Goal: Task Accomplishment & Management: Use online tool/utility

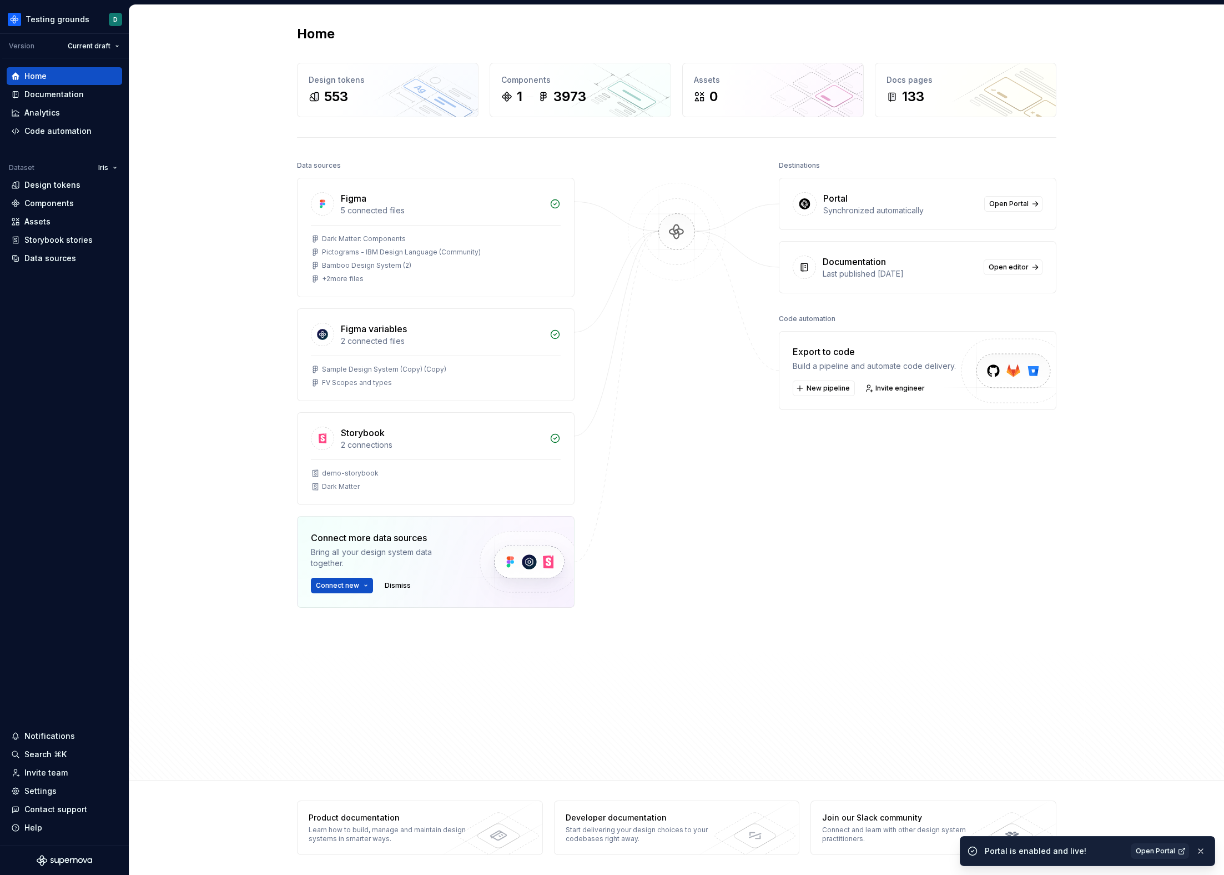
click at [188, 263] on div "Home Design tokens 553 Components 1 3973 Assets 0 Docs pages 133 Data sources F…" at bounding box center [676, 392] width 1095 height 775
click at [62, 20] on html "Testing grounds D Version Current draft Home Documentation Analytics Code autom…" at bounding box center [612, 437] width 1224 height 875
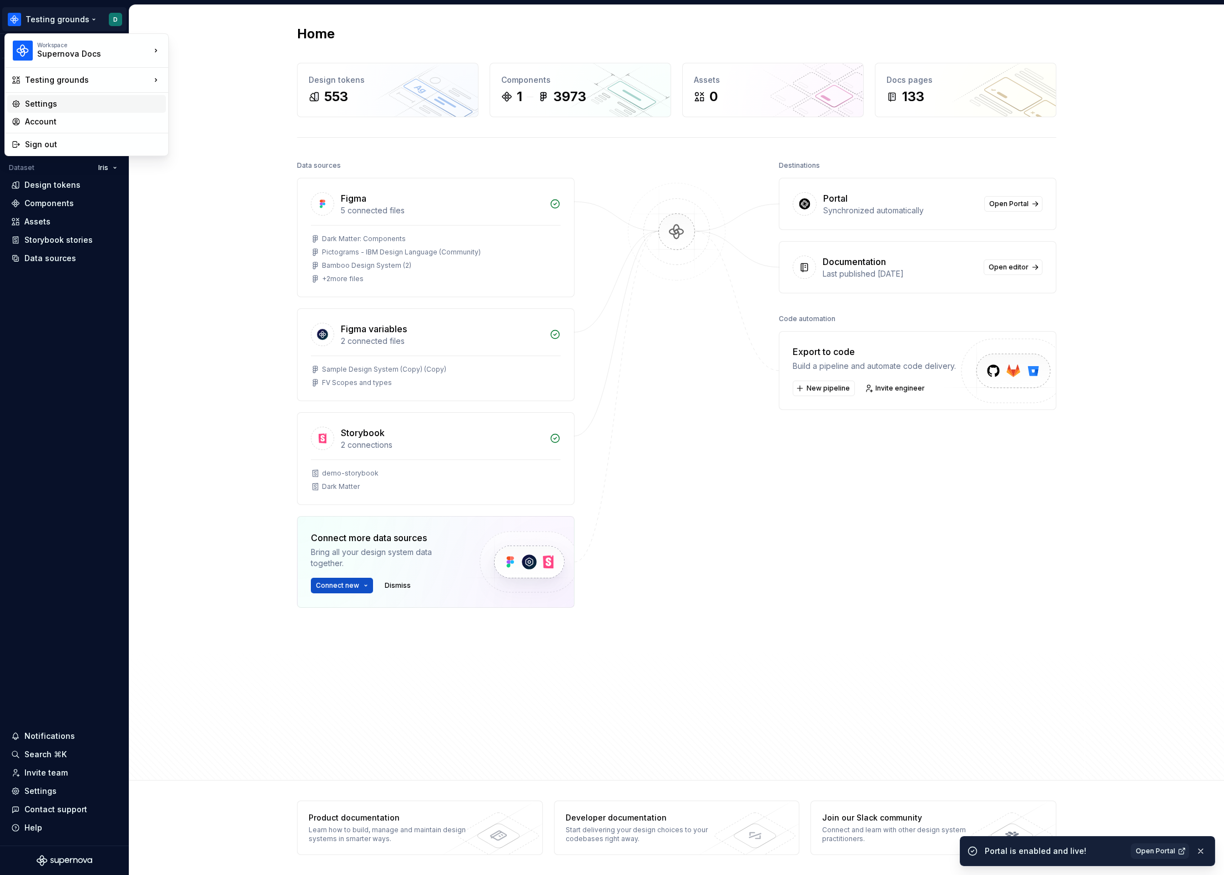
click at [82, 107] on div "Settings" at bounding box center [93, 103] width 137 height 11
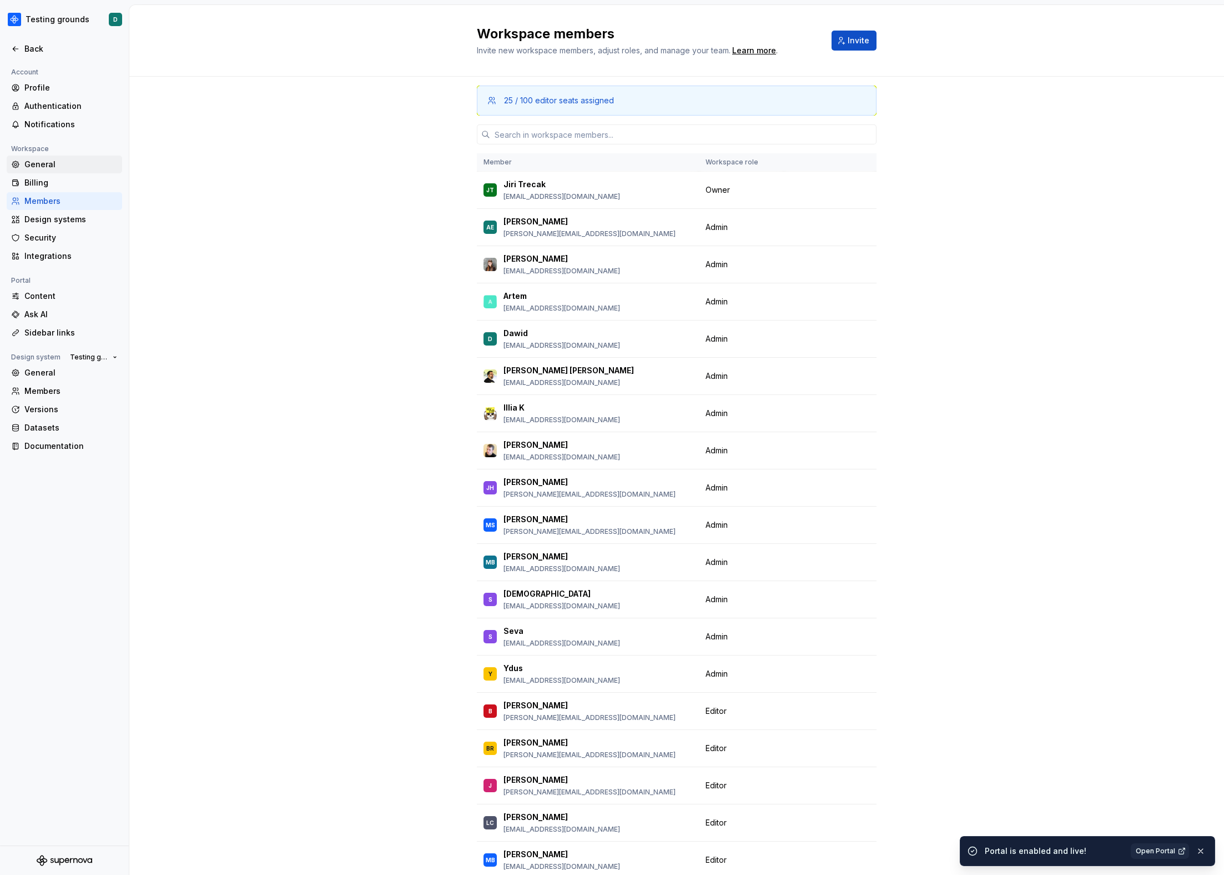
click at [54, 170] on div "General" at bounding box center [65, 164] width 116 height 18
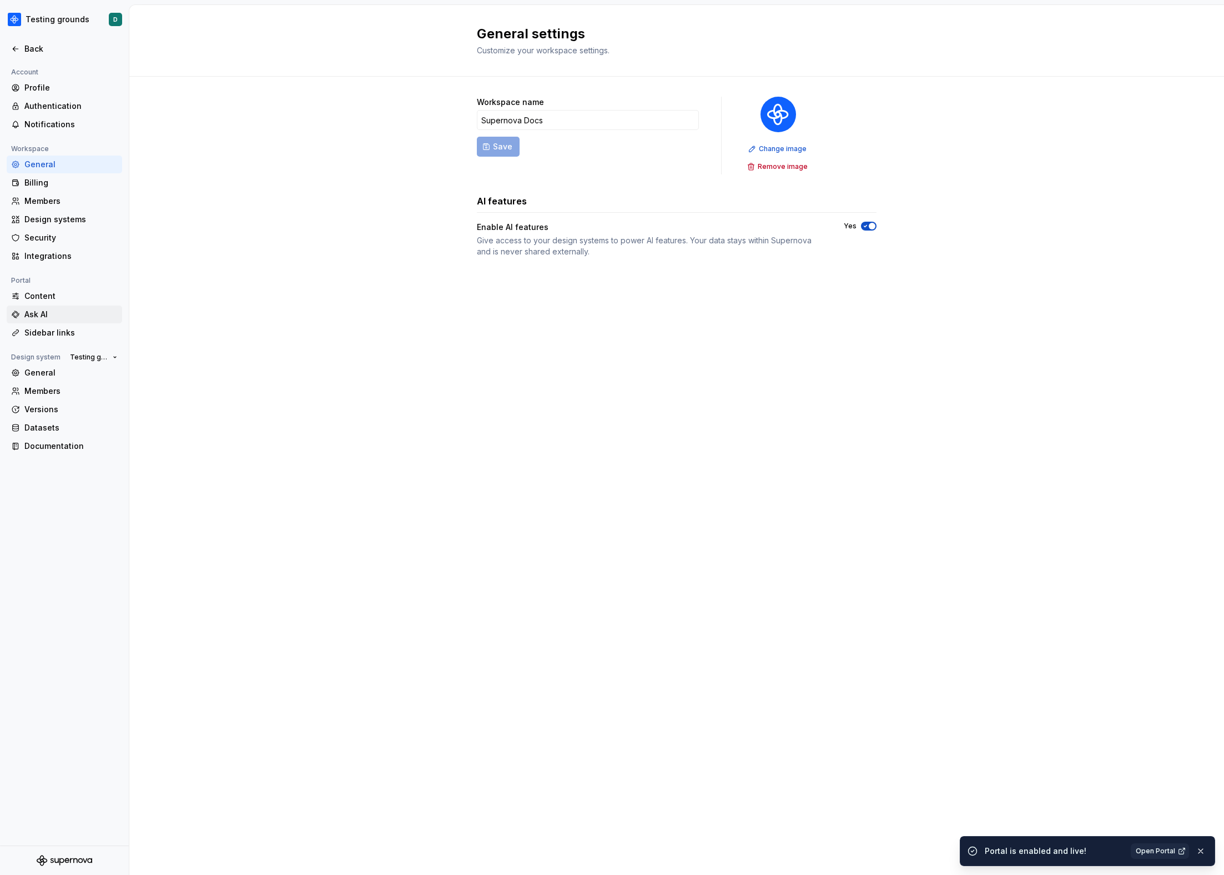
click at [57, 306] on div "Ask AI" at bounding box center [65, 314] width 116 height 18
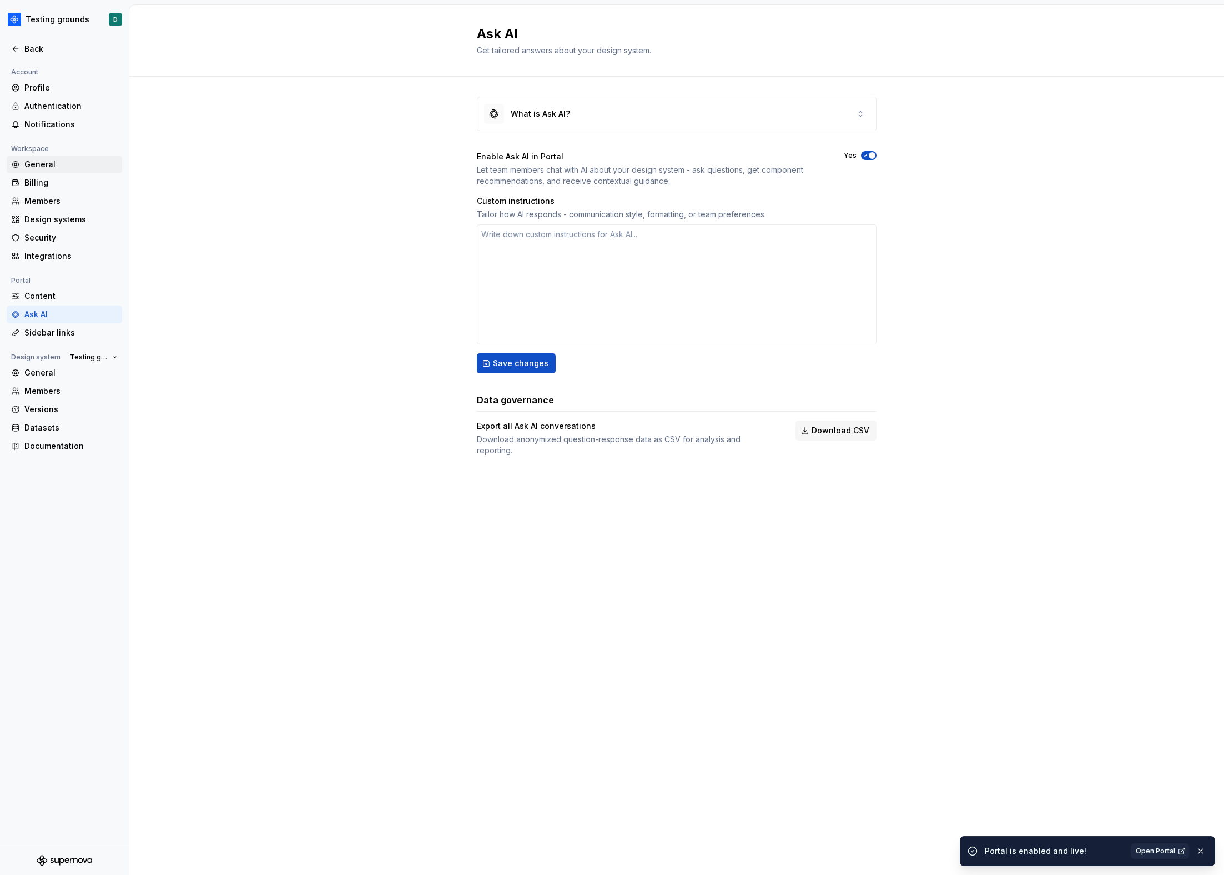
click at [34, 169] on div "General" at bounding box center [70, 164] width 93 height 11
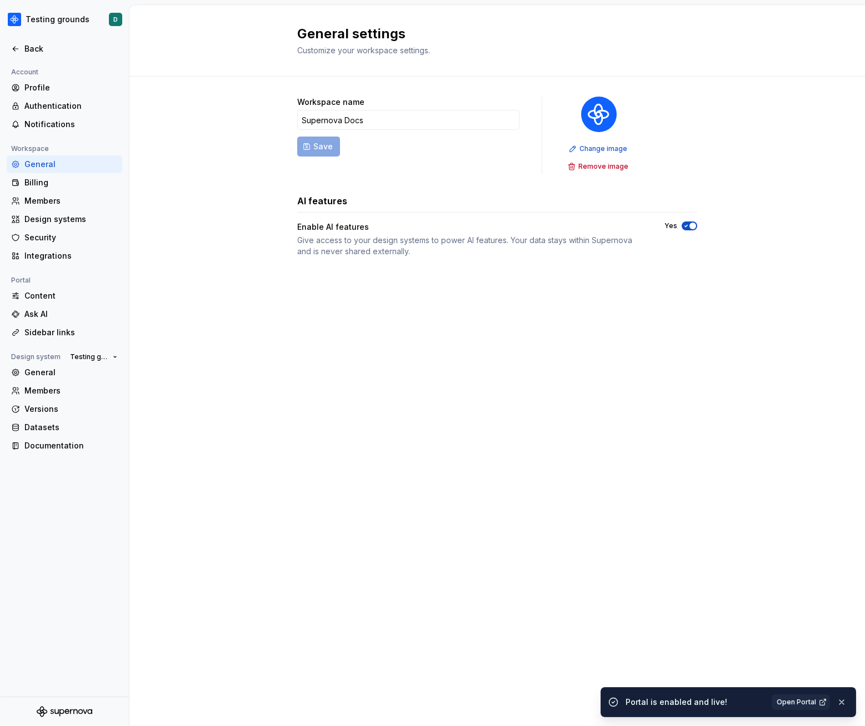
click at [134, 202] on div "Workspace name Supernova Docs Save Change image Remove image AI features Enable…" at bounding box center [496, 188] width 735 height 223
click at [58, 319] on div "Ask AI" at bounding box center [70, 314] width 93 height 11
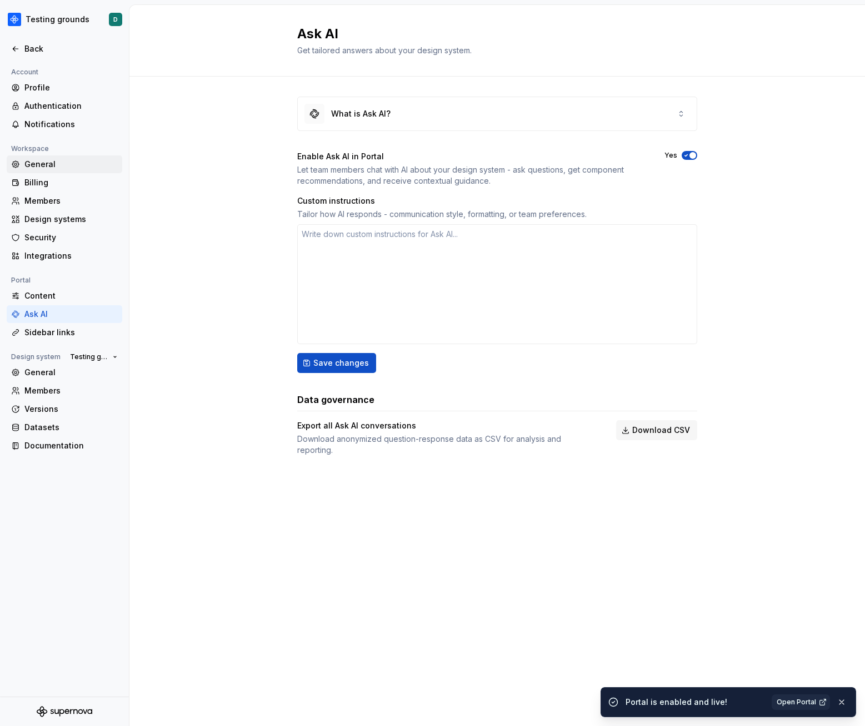
click at [47, 164] on div "General" at bounding box center [70, 164] width 93 height 11
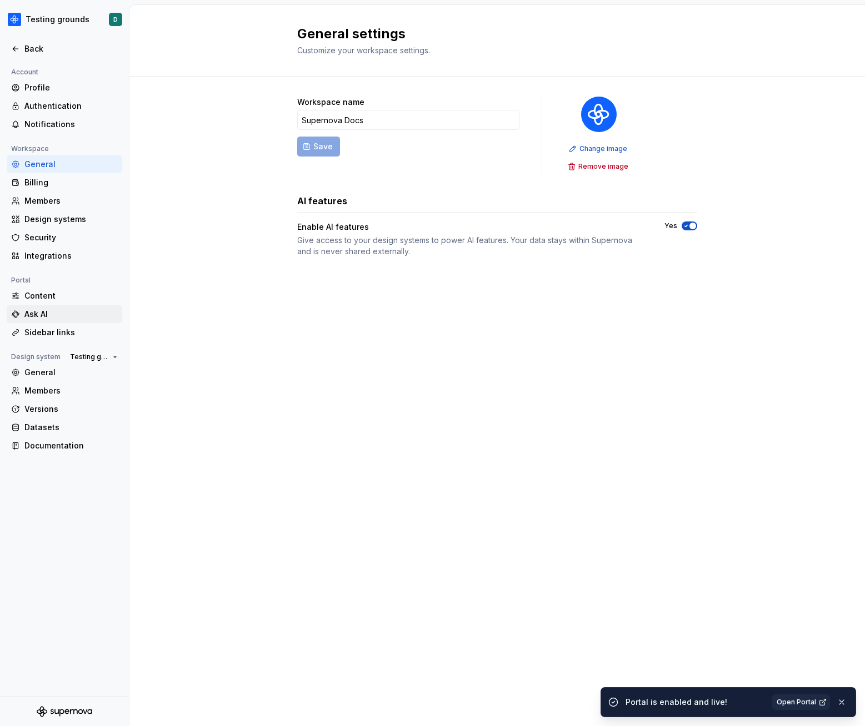
click at [57, 311] on div "Ask AI" at bounding box center [70, 314] width 93 height 11
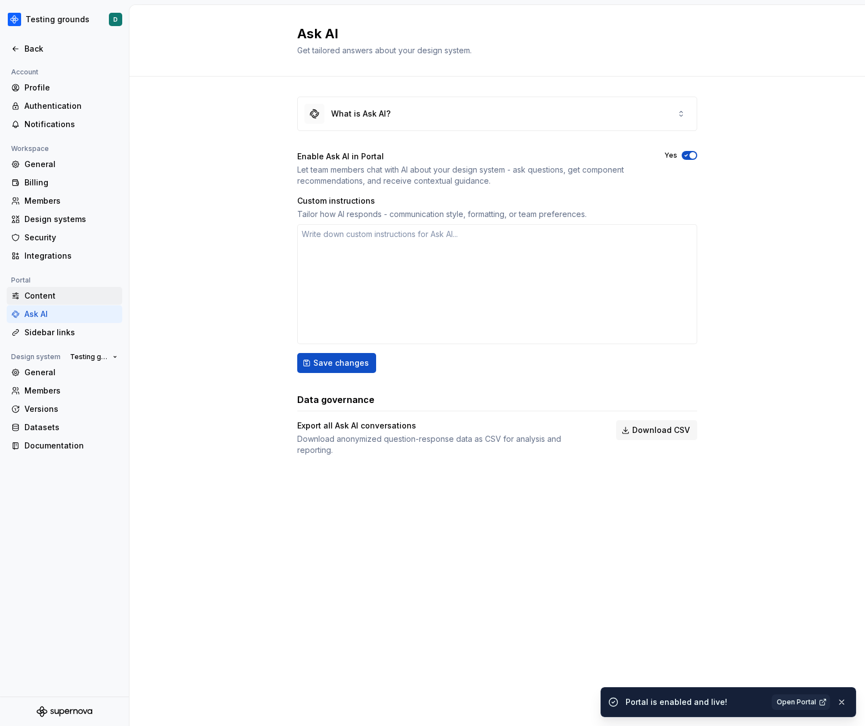
type textarea "*"
click at [73, 54] on div "Back" at bounding box center [65, 49] width 116 height 18
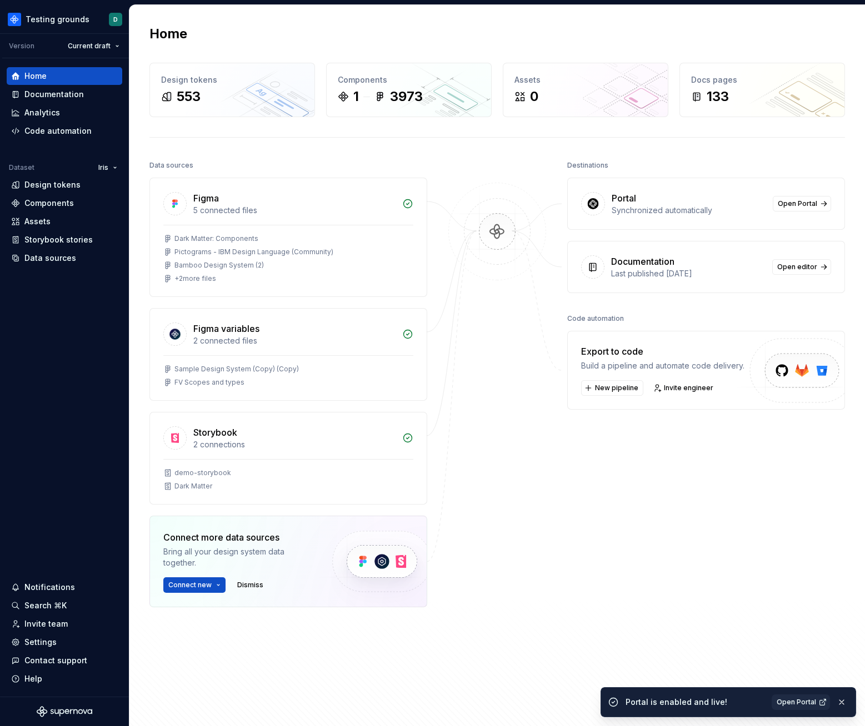
click at [511, 332] on div at bounding box center [496, 410] width 111 height 505
click at [531, 488] on div at bounding box center [496, 410] width 111 height 505
click at [51, 25] on html "Testing grounds D Version Current draft Home Documentation Analytics Code autom…" at bounding box center [432, 363] width 865 height 726
click at [37, 18] on html "Testing grounds D Version Current draft Home Documentation Analytics Code autom…" at bounding box center [432, 363] width 865 height 726
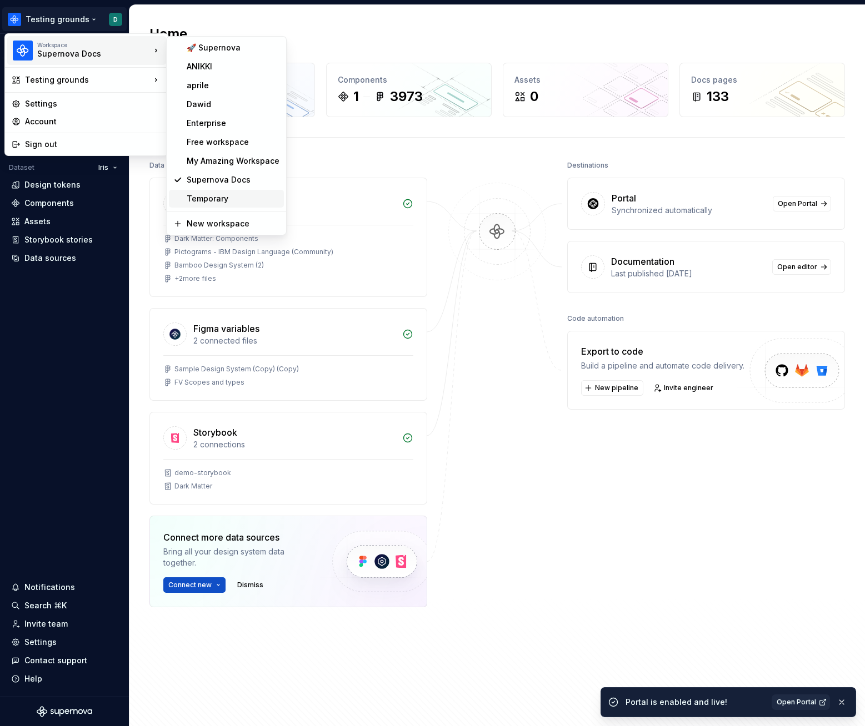
click at [218, 195] on div "Temporary" at bounding box center [233, 198] width 93 height 11
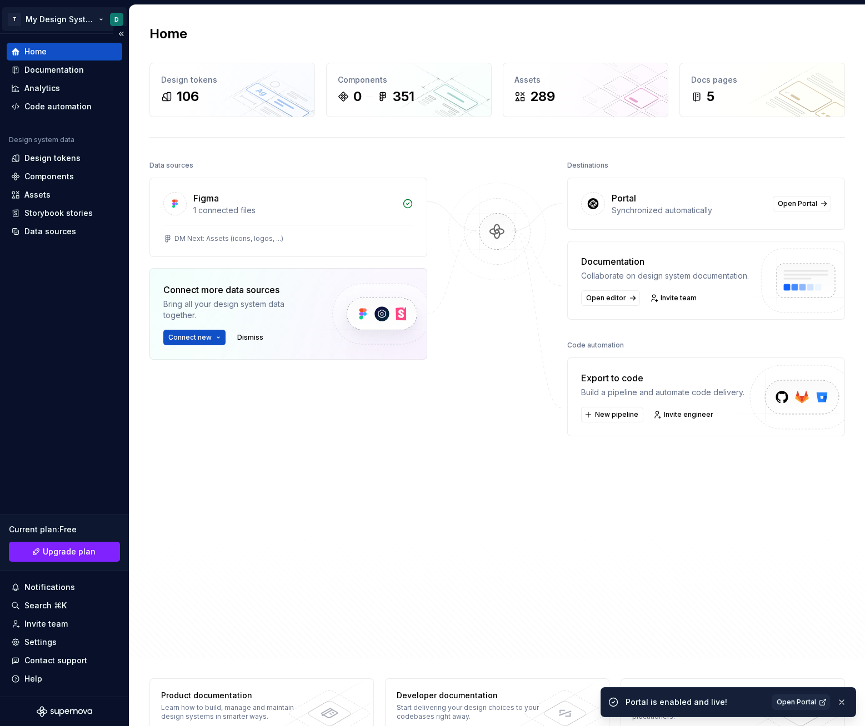
click at [54, 16] on html "T My Design System D Home Documentation Analytics Code automation Design system…" at bounding box center [432, 363] width 865 height 726
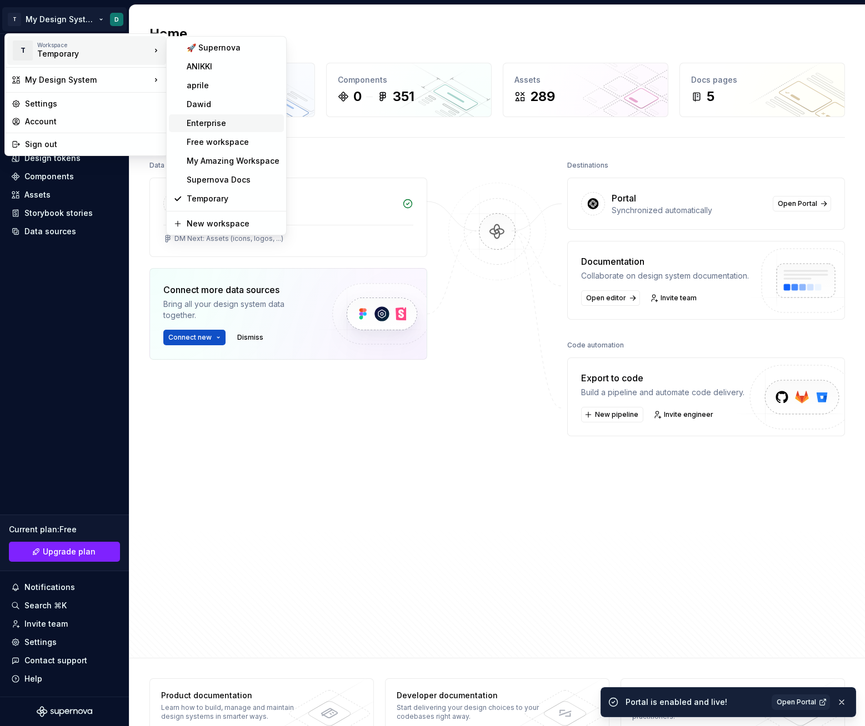
click at [219, 124] on div "Enterprise" at bounding box center [233, 123] width 93 height 11
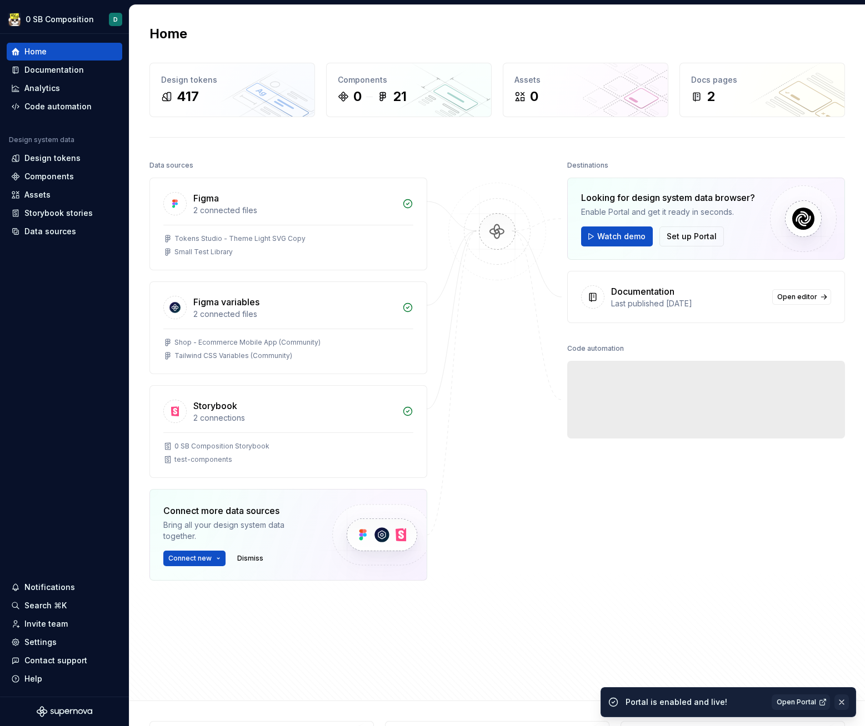
click at [842, 700] on button "button" at bounding box center [841, 703] width 14 height 16
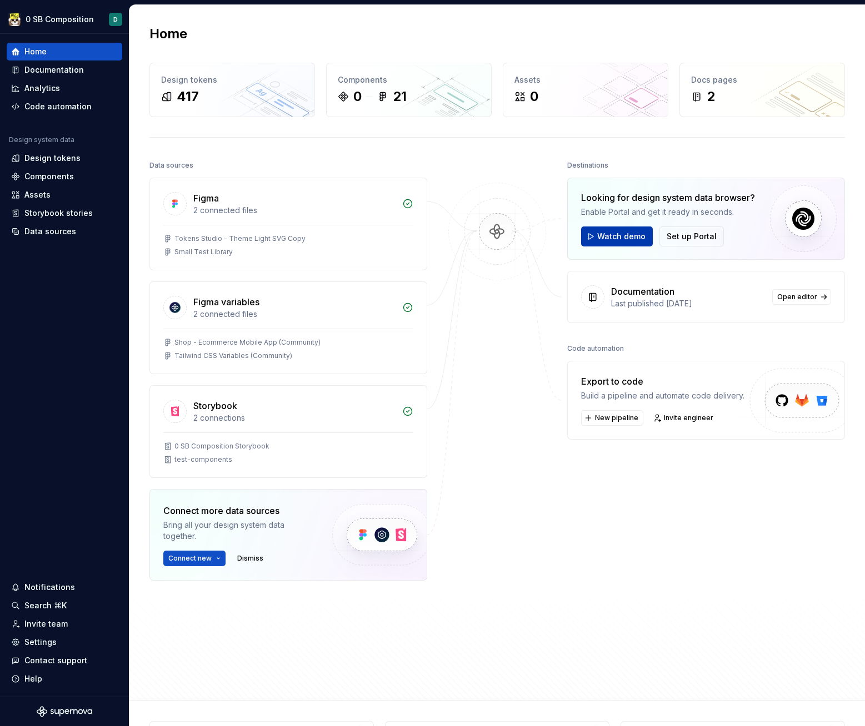
click at [605, 228] on button "Watch demo" at bounding box center [617, 237] width 72 height 20
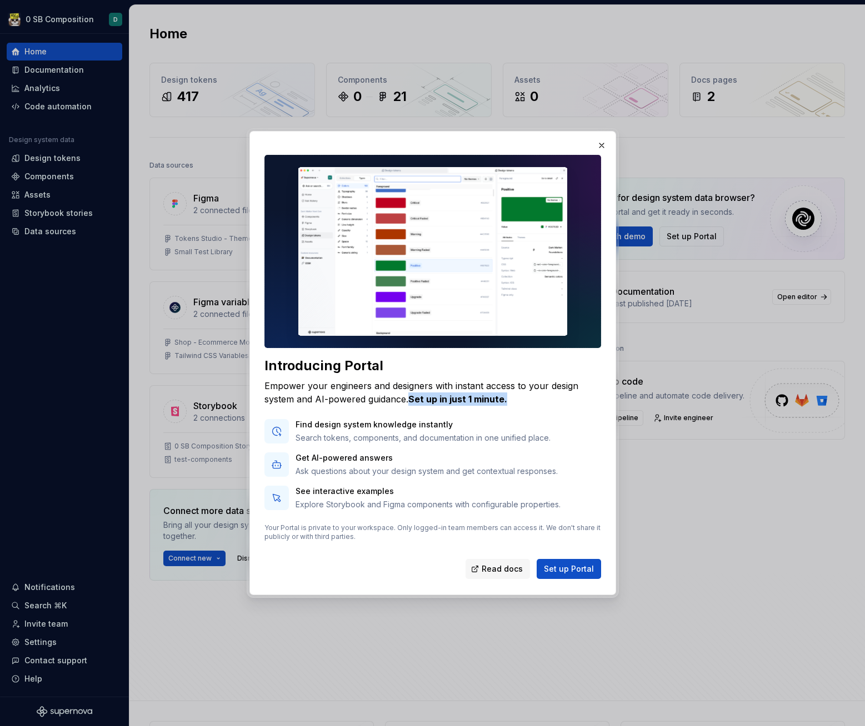
drag, startPoint x: 502, startPoint y: 399, endPoint x: 410, endPoint y: 396, distance: 92.2
click at [410, 396] on div "Empower your engineers and designers with instant access to your design system …" at bounding box center [432, 392] width 337 height 27
copy b "Set up in just 1 minute."
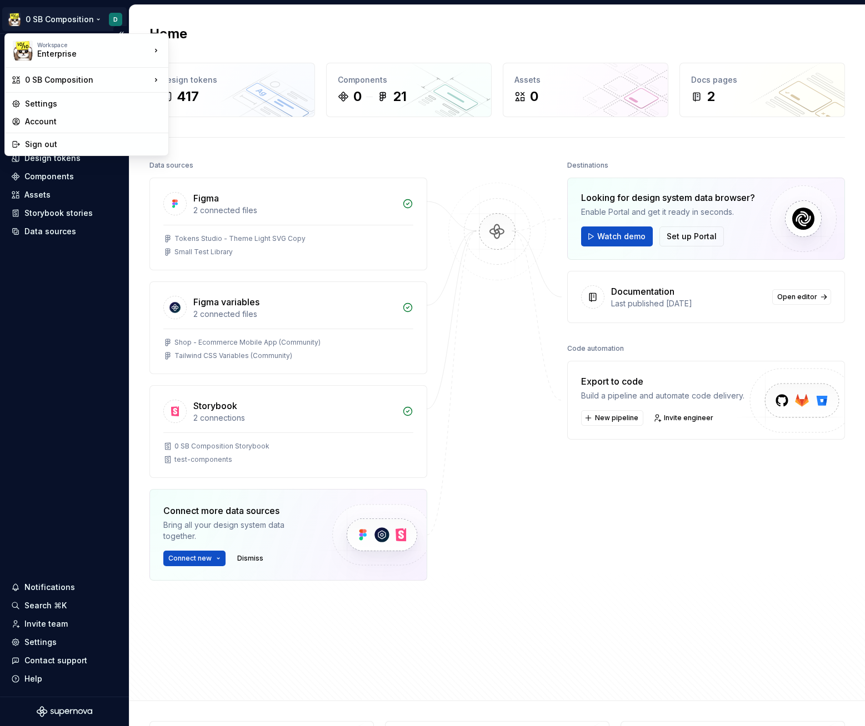
click at [58, 20] on html "0 SB Composition D Home Documentation Analytics Code automation Design system d…" at bounding box center [432, 363] width 865 height 726
click at [69, 108] on div "Settings" at bounding box center [93, 103] width 137 height 11
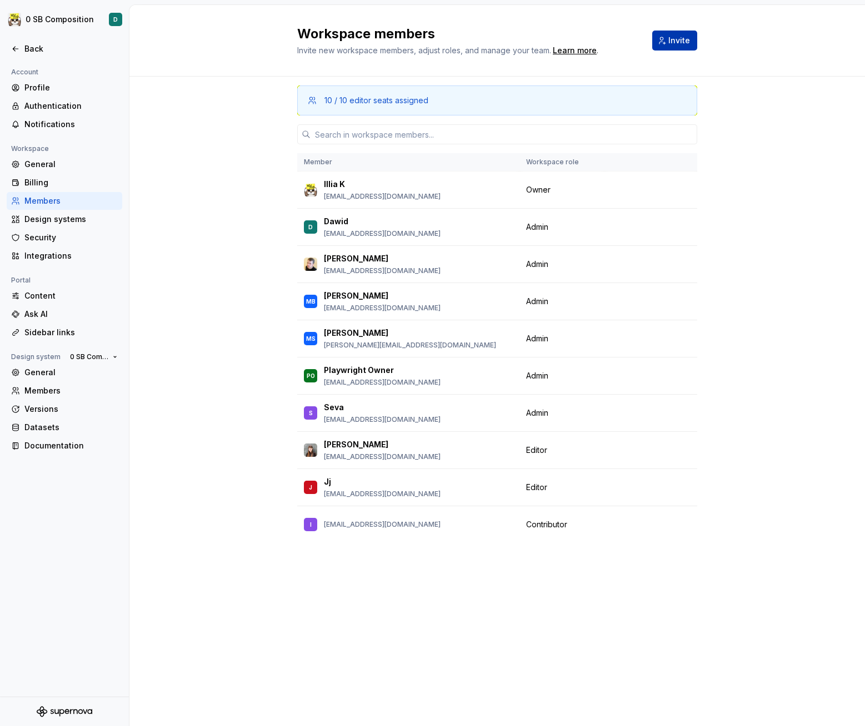
click at [673, 46] on span "Invite" at bounding box center [679, 40] width 22 height 11
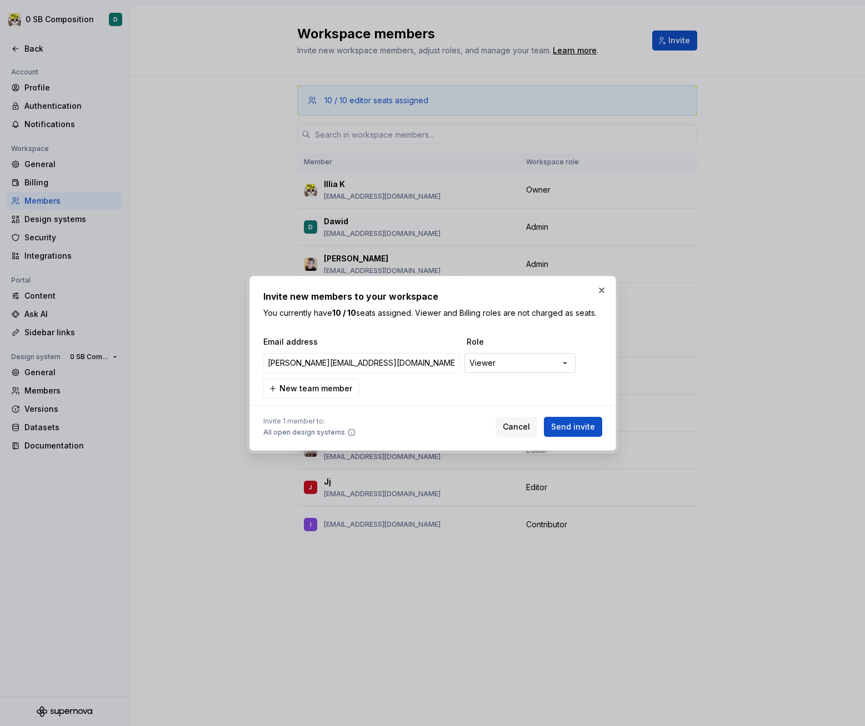
type input "[PERSON_NAME][EMAIL_ADDRESS][DOMAIN_NAME]"
click at [515, 368] on div "**********" at bounding box center [432, 363] width 865 height 726
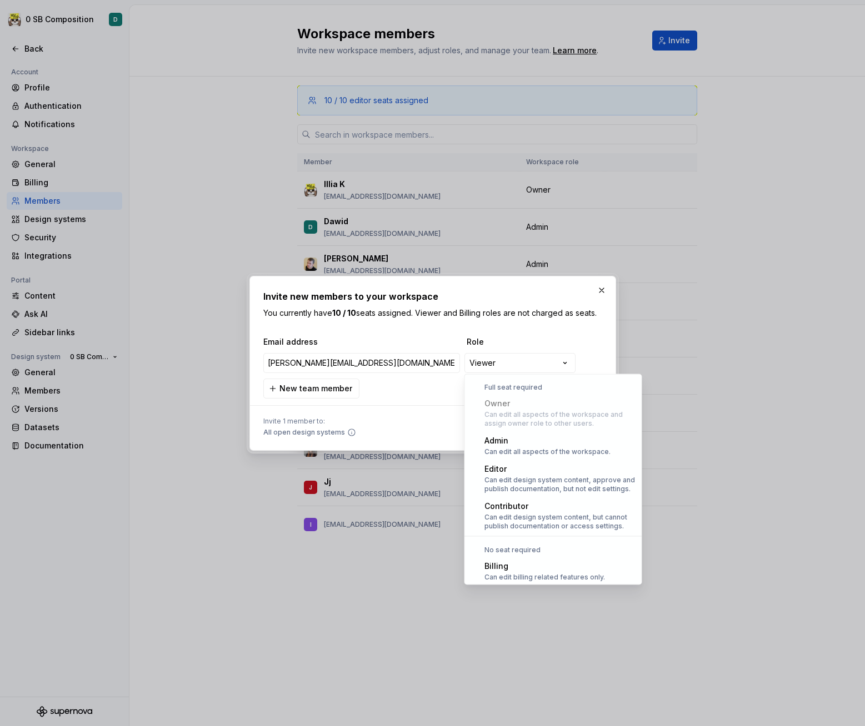
scroll to position [31, 0]
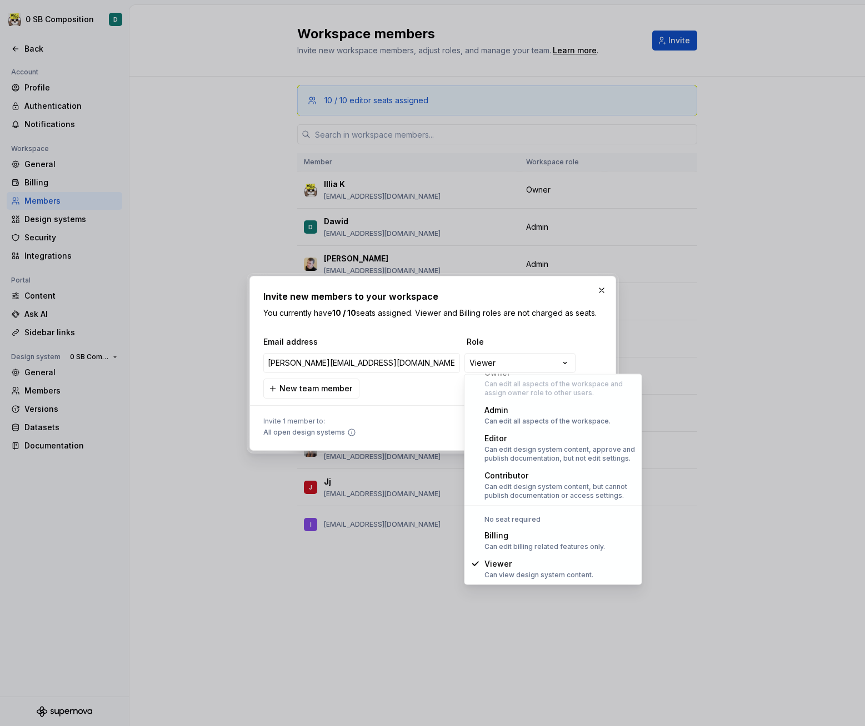
select select "*****"
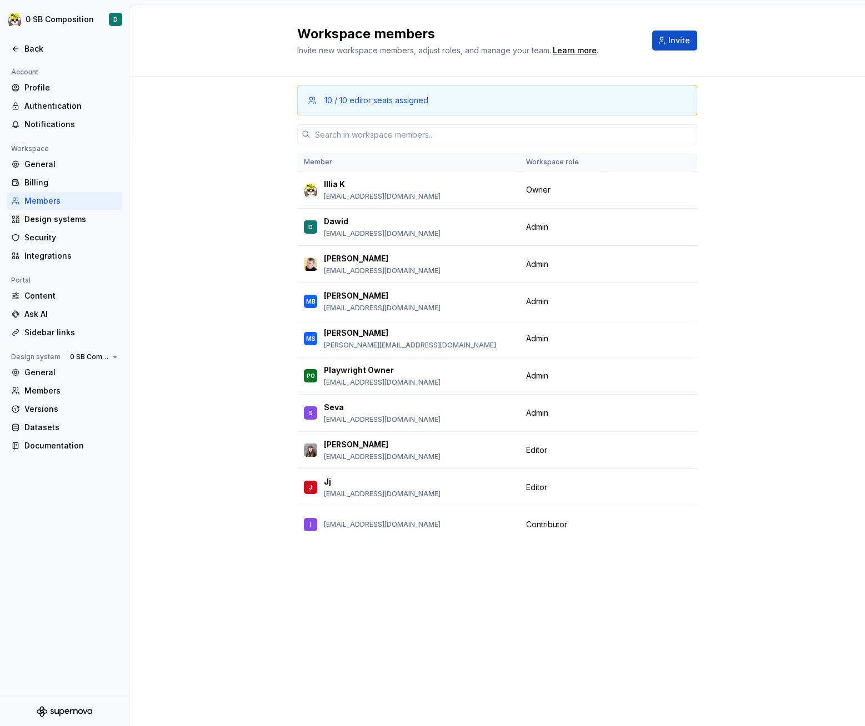
click at [210, 333] on div "10 / 10 editor seats assigned Member Workspace role Illia K [EMAIL_ADDRESS][DOM…" at bounding box center [496, 402] width 735 height 650
click at [51, 24] on html "0 SB Composition D Back Account Profile Authentication Notifications Workspace …" at bounding box center [432, 363] width 865 height 726
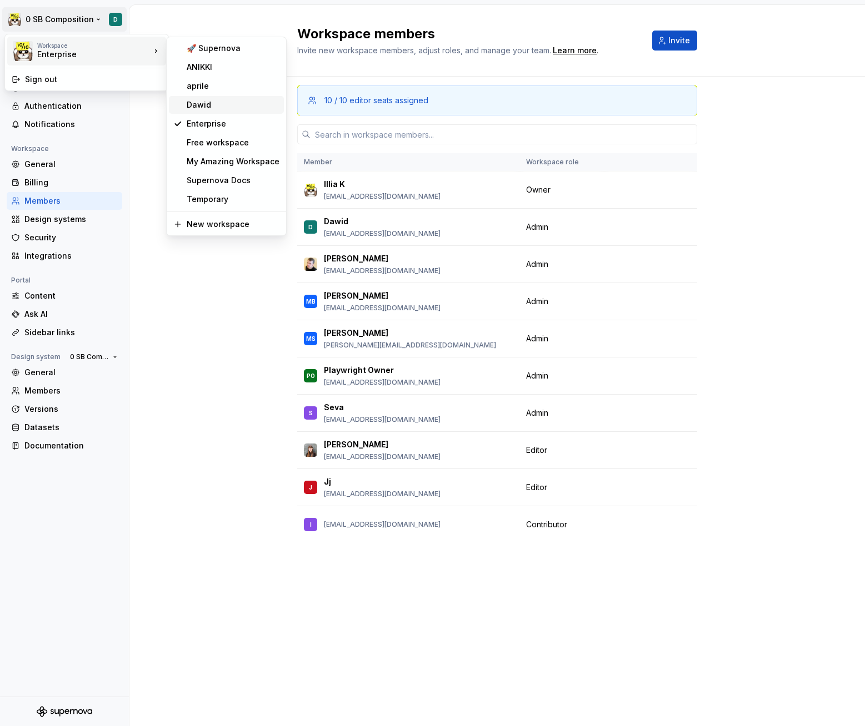
click at [233, 101] on div "Dawid" at bounding box center [233, 104] width 93 height 11
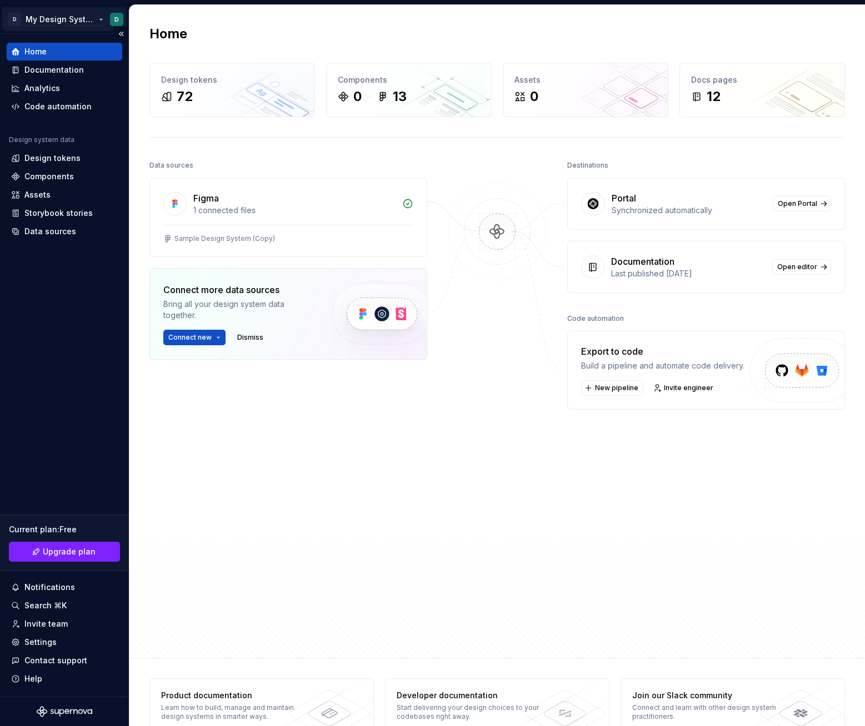
click at [75, 18] on html "D My Design System D Home Documentation Analytics Code automation Design system…" at bounding box center [432, 363] width 865 height 726
click at [93, 545] on html "D My Design System D Home Documentation Analytics Code automation Design system…" at bounding box center [432, 363] width 865 height 726
click at [93, 549] on link "Upgrade plan" at bounding box center [64, 552] width 111 height 20
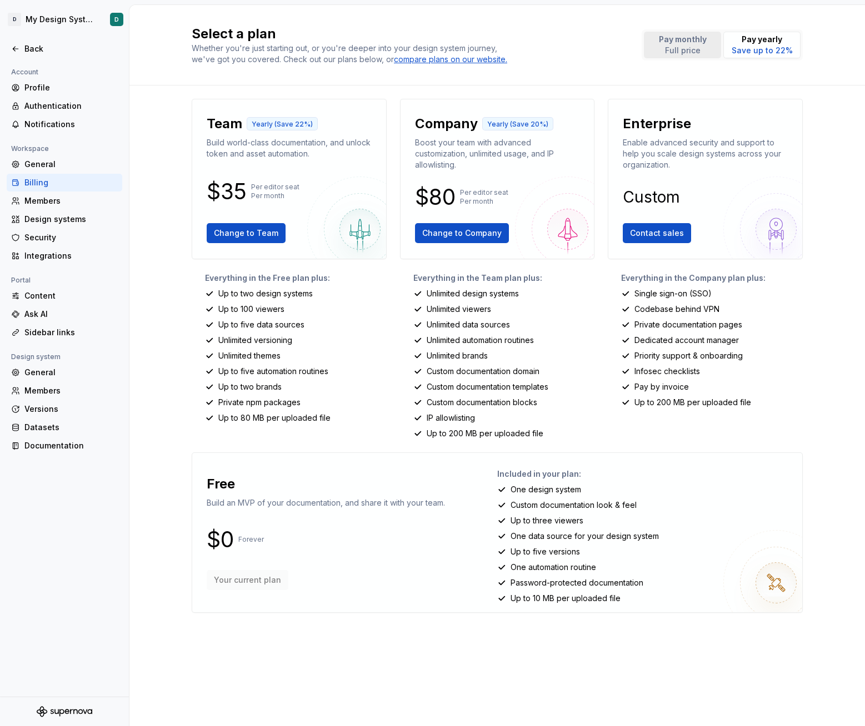
click at [687, 49] on p "Full price" at bounding box center [683, 50] width 48 height 11
click at [458, 234] on span "Change to Company" at bounding box center [461, 233] width 79 height 11
click at [78, 22] on html "D My Design System D Back Account Profile Authentication Notifications Workspac…" at bounding box center [432, 363] width 865 height 726
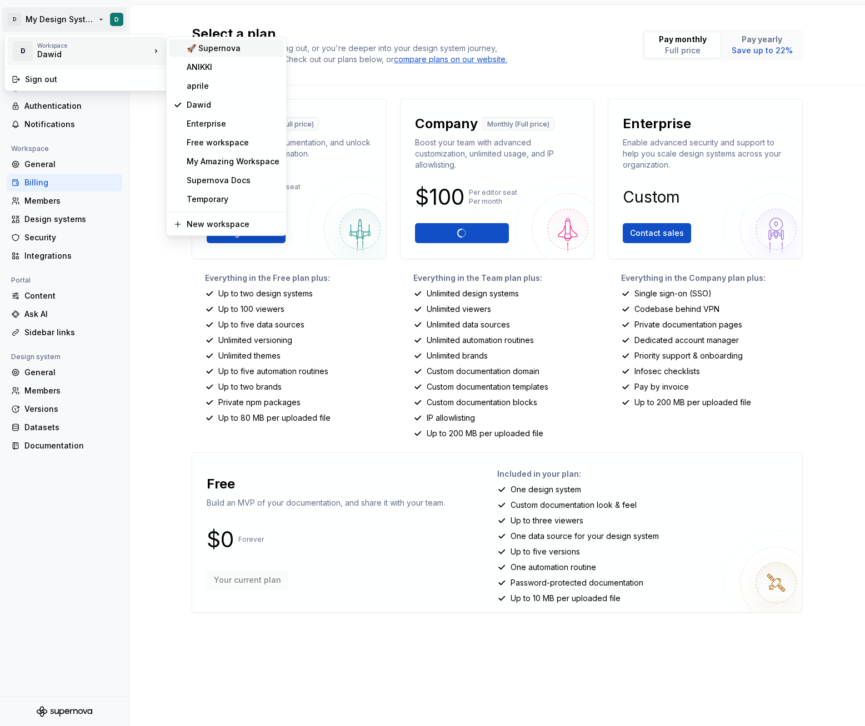
click at [212, 51] on div "🚀 Supernova" at bounding box center [233, 48] width 93 height 11
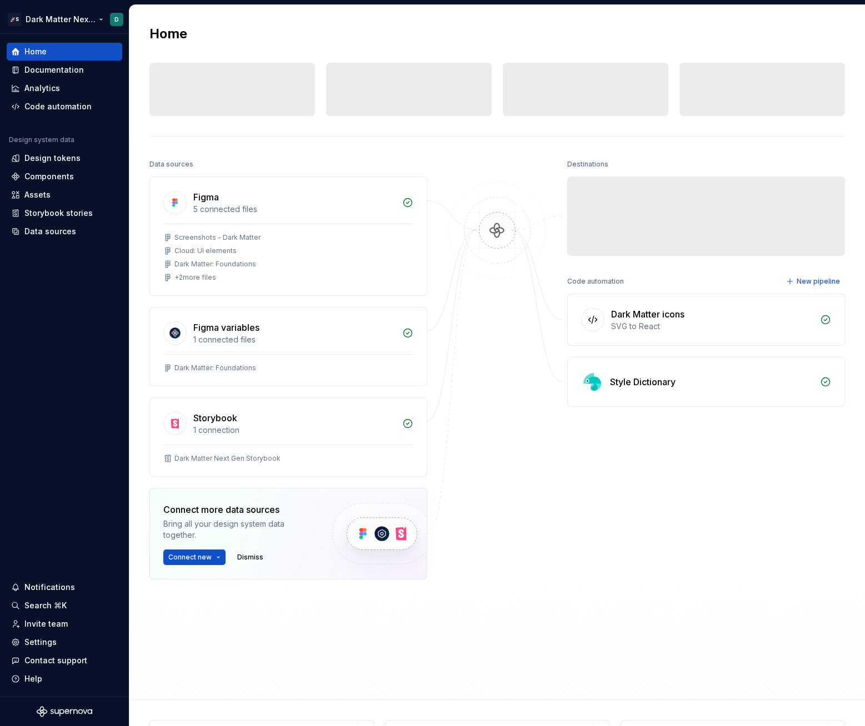
click at [63, 26] on html "🚀S Dark Matter Next Gen D Home Documentation Analytics Code automation Design s…" at bounding box center [432, 363] width 865 height 726
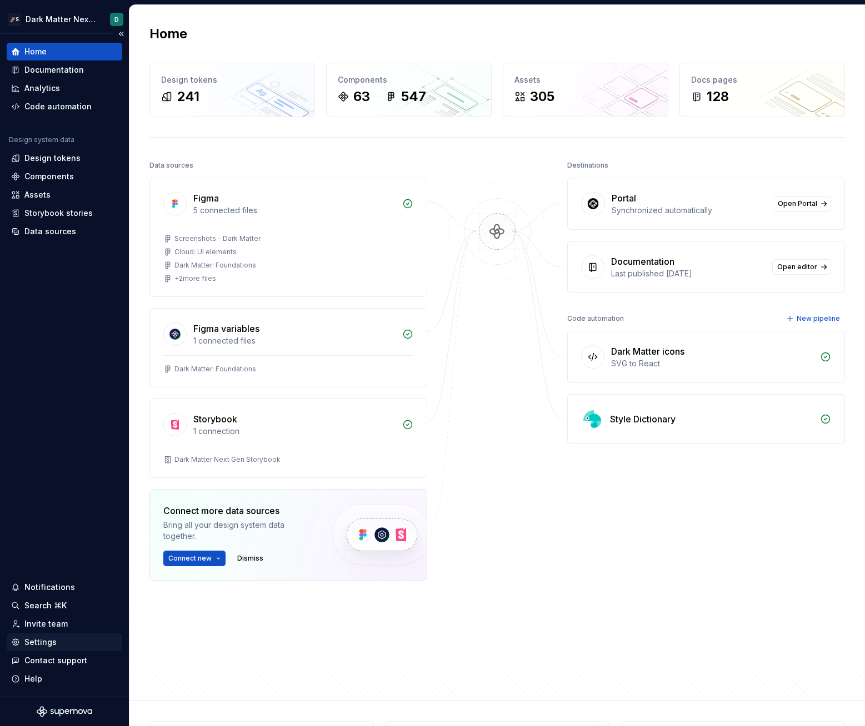
click at [71, 643] on div "Settings" at bounding box center [64, 642] width 107 height 11
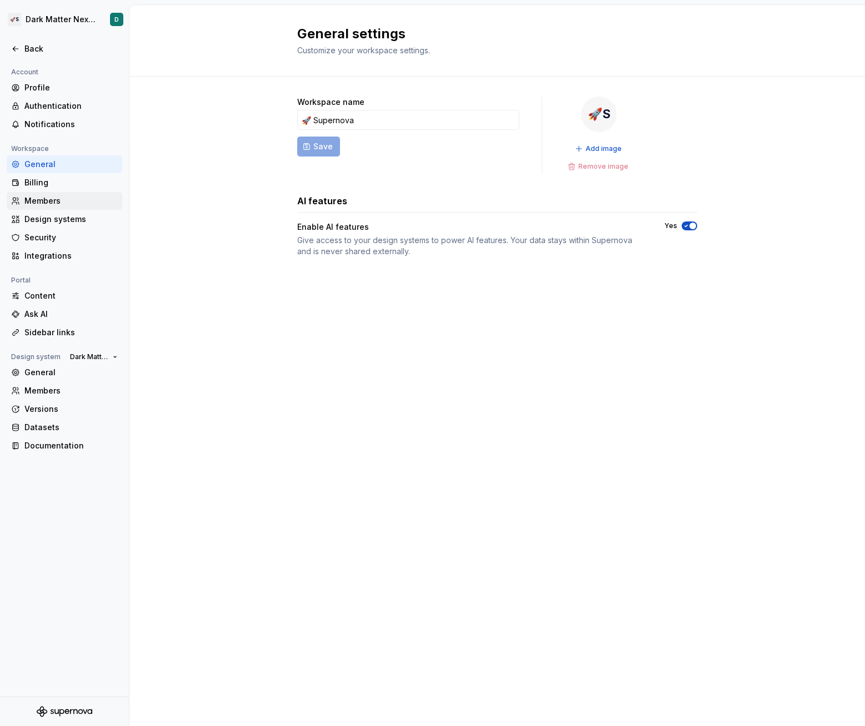
click at [54, 200] on div "Members" at bounding box center [70, 200] width 93 height 11
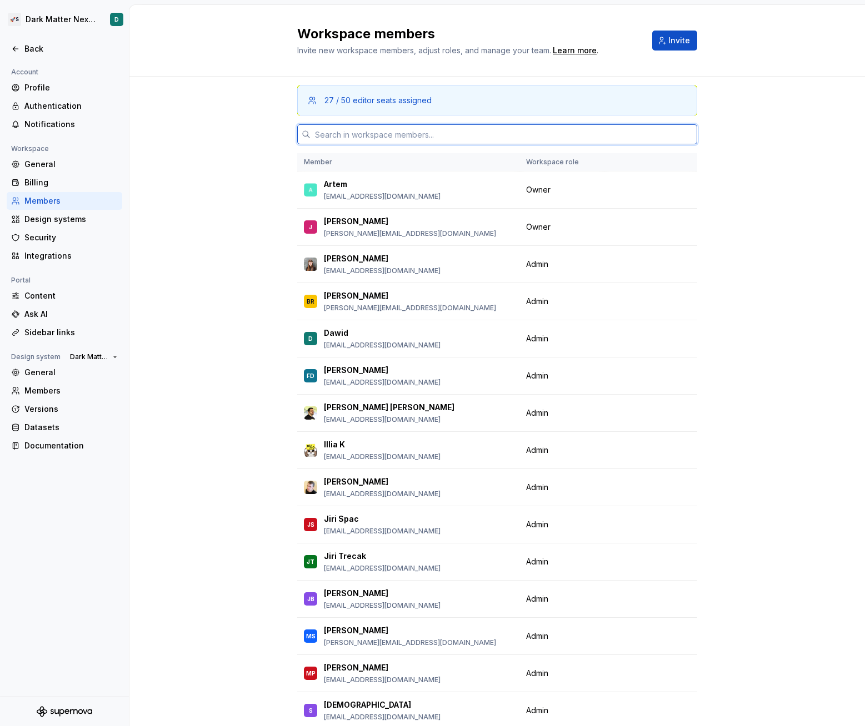
click at [409, 136] on input "text" at bounding box center [503, 134] width 386 height 20
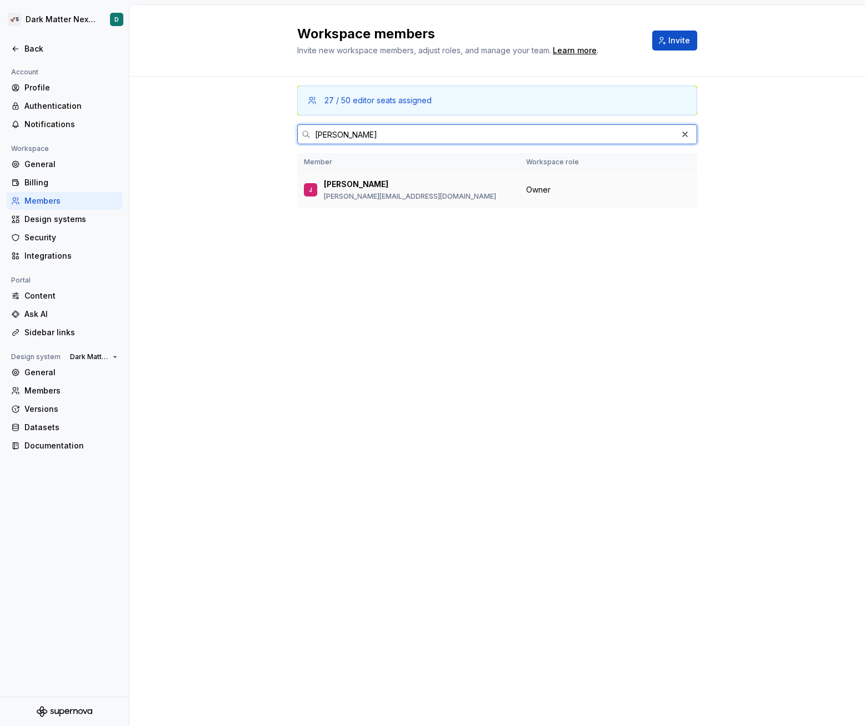
type input "[PERSON_NAME]"
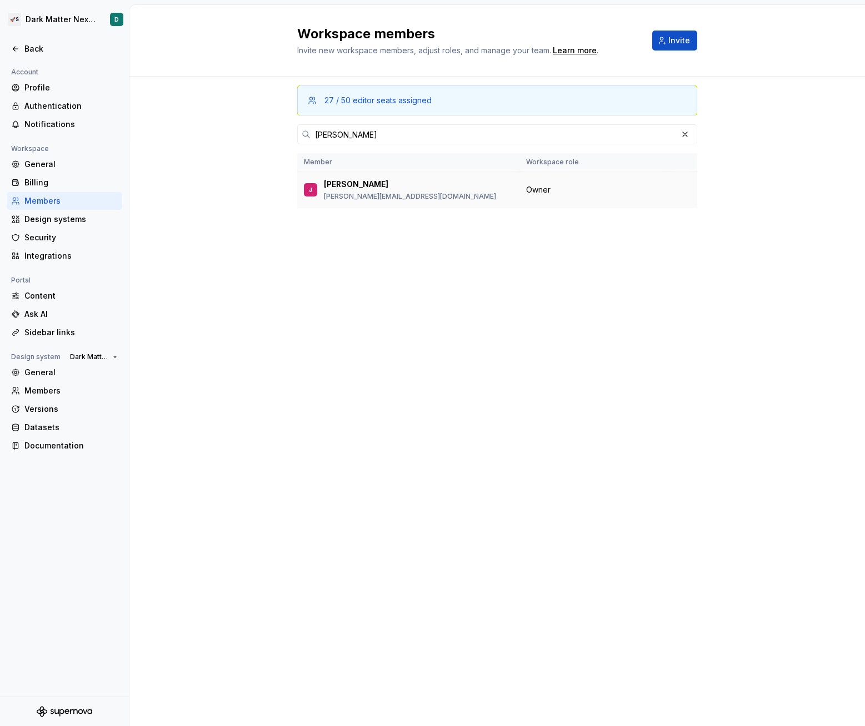
click at [365, 195] on p "[PERSON_NAME][EMAIL_ADDRESS][DOMAIN_NAME]" at bounding box center [410, 196] width 172 height 9
click at [300, 109] on div "27 / 50 editor seats assigned" at bounding box center [497, 101] width 400 height 30
click at [43, 46] on div "Back" at bounding box center [70, 48] width 93 height 11
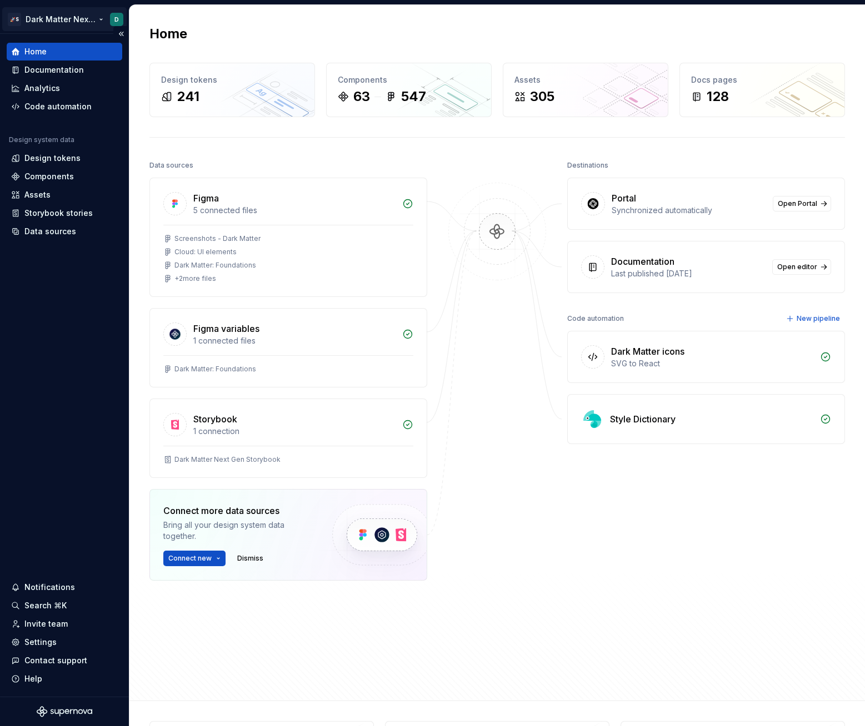
click at [51, 17] on html "🚀S Dark Matter Next Gen D Home Documentation Analytics Code automation Design s…" at bounding box center [432, 363] width 865 height 726
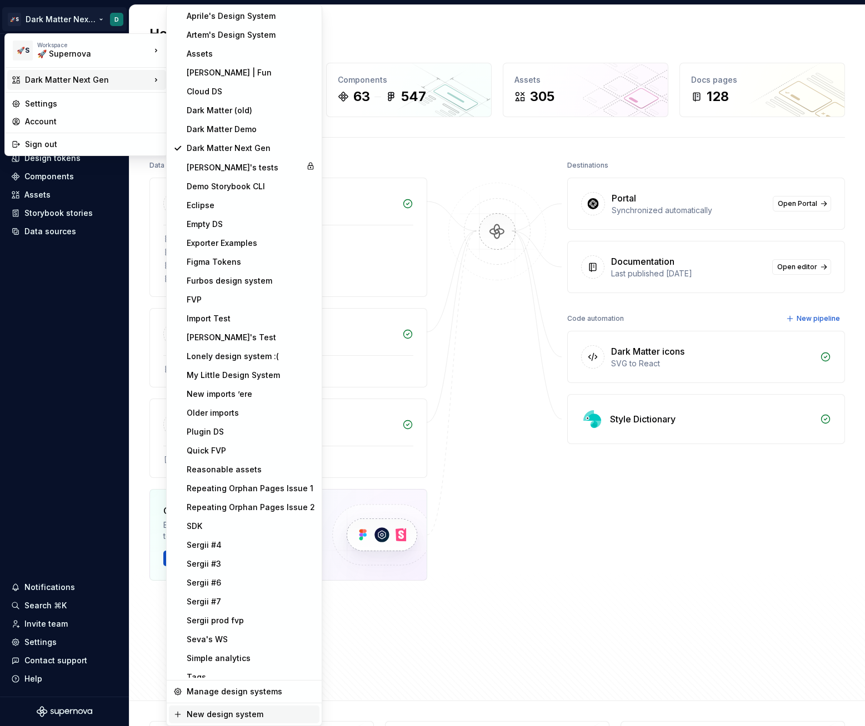
click at [240, 716] on div "New design system" at bounding box center [251, 714] width 128 height 11
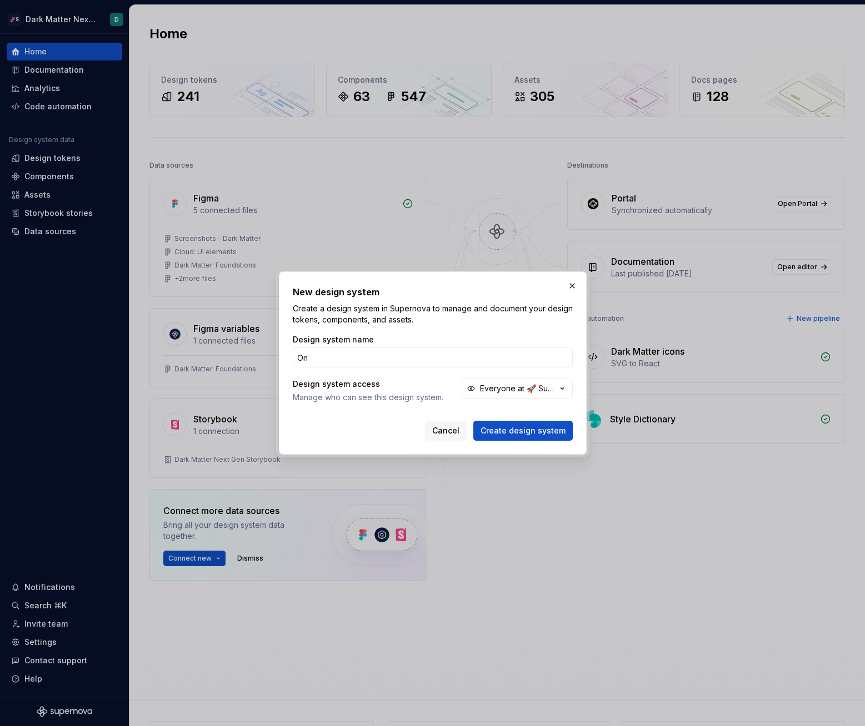
type input "O"
type input "Portal enablement-2"
click at [473, 421] on button "Create design system" at bounding box center [522, 431] width 99 height 20
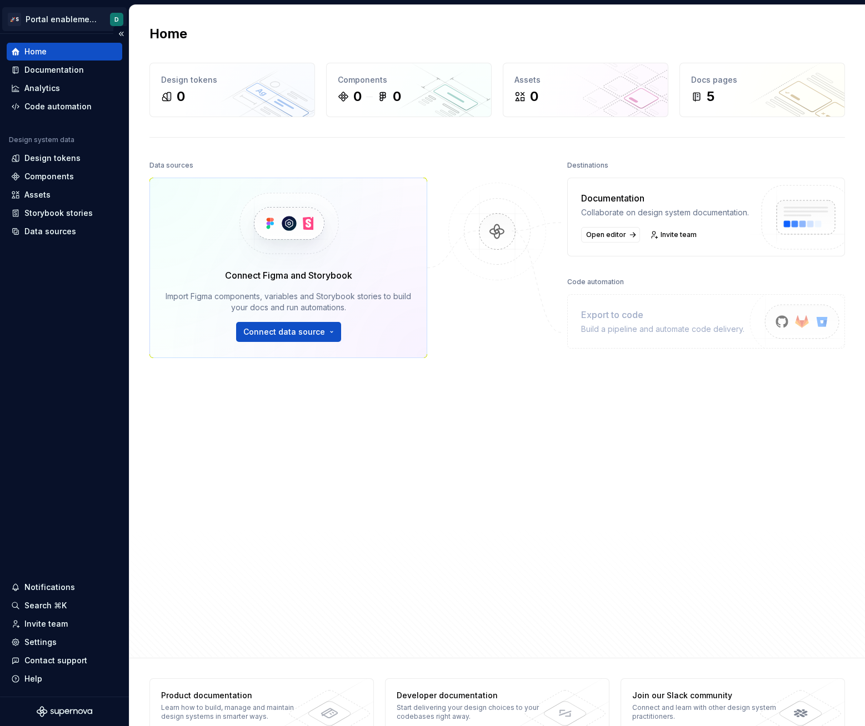
click at [52, 22] on html "🚀S Portal enablement-2 D Home Documentation Analytics Code automation Design sy…" at bounding box center [432, 363] width 865 height 726
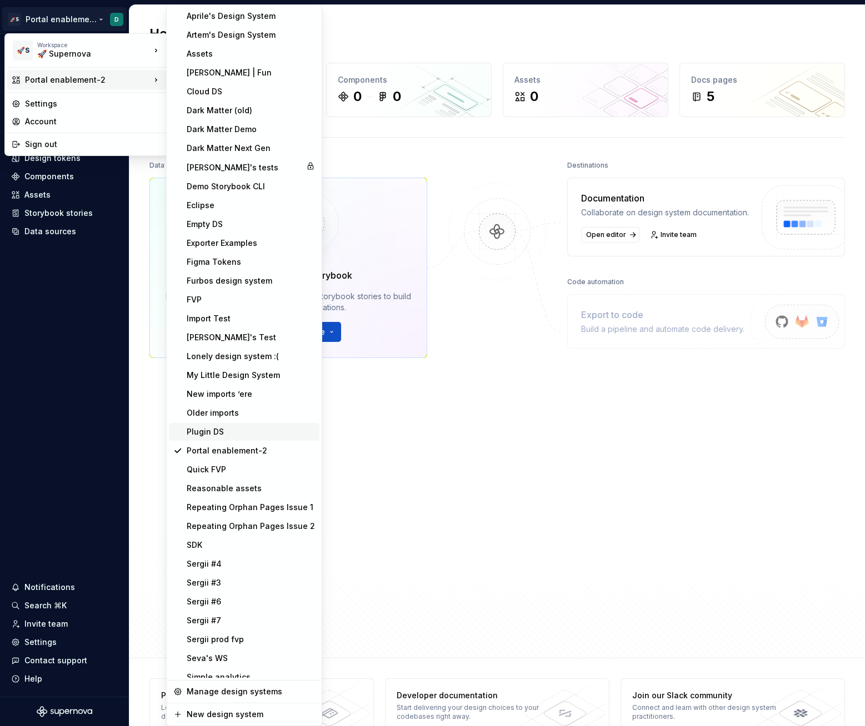
click at [220, 428] on div "Plugin DS" at bounding box center [251, 431] width 128 height 11
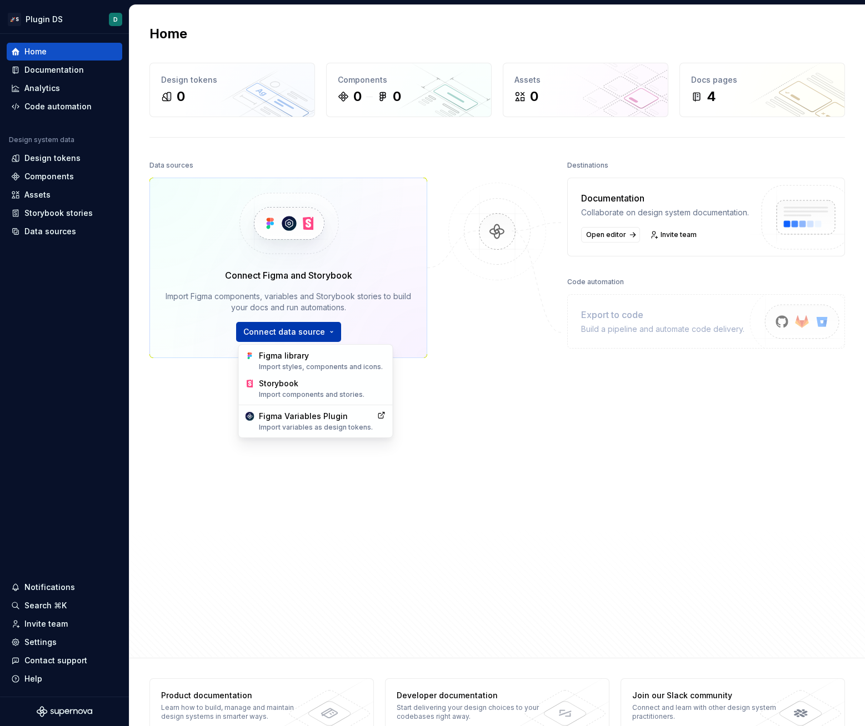
click at [298, 342] on html "🚀S Plugin DS D Home Documentation Analytics Code automation Design system data …" at bounding box center [432, 363] width 865 height 726
click at [291, 386] on div "Storybook Import components and stories." at bounding box center [322, 388] width 127 height 21
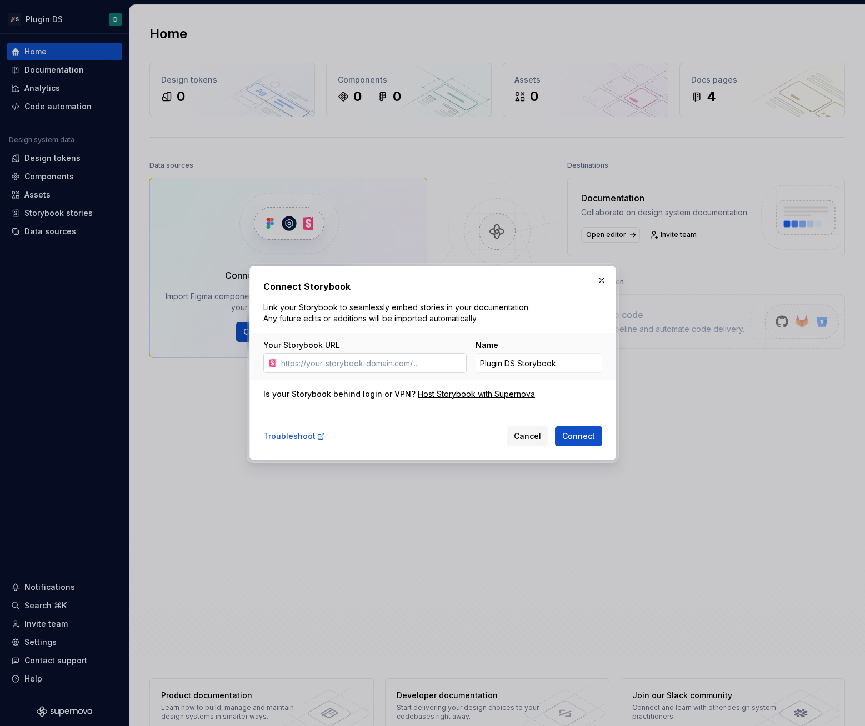
click at [409, 354] on input "Your Storybook URL" at bounding box center [372, 363] width 190 height 20
paste input "https://darkmatter-supernovaio.vercel.app/?path=/docs/dm_components-dmicon--docs"
type input "https://darkmatter-supernovaio.vercel.app/?path=/docs/dm_components-dmicon--docs"
click at [575, 435] on span "Connect" at bounding box center [578, 436] width 33 height 11
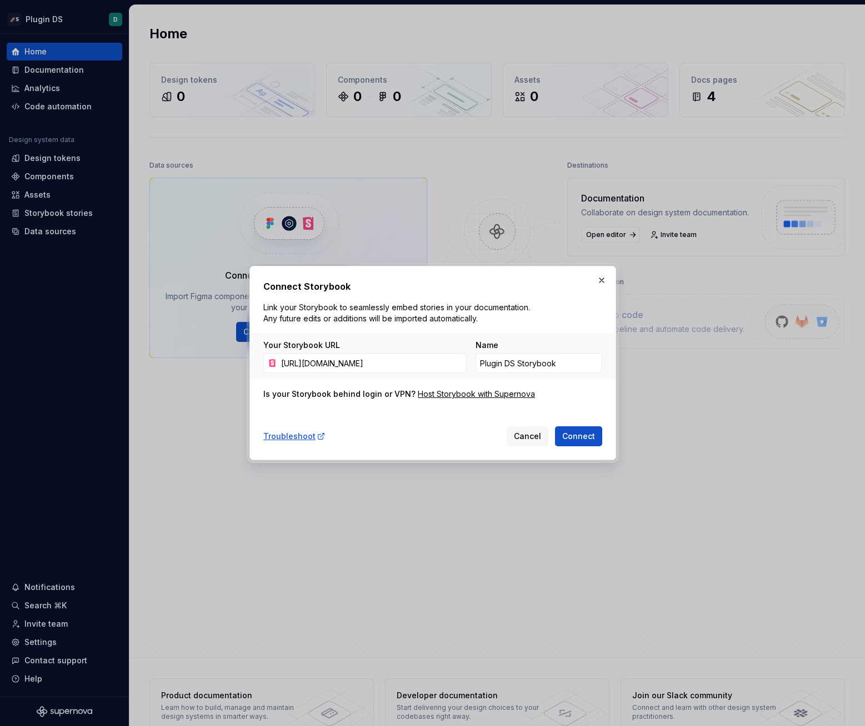
scroll to position [0, 0]
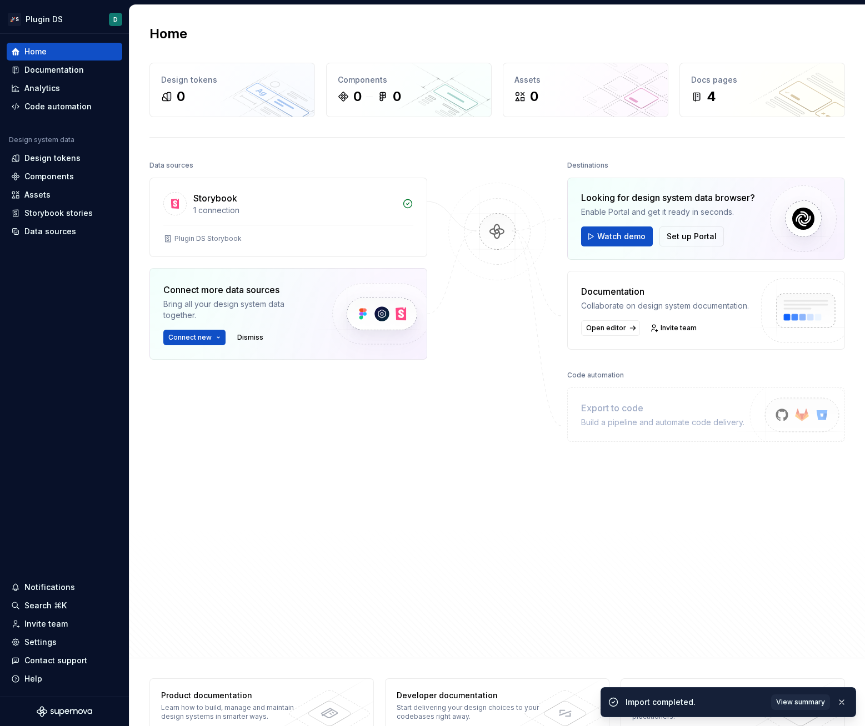
click at [393, 424] on div "Data sources Storybook 1 connection Plugin DS Storybook Connect more data sourc…" at bounding box center [288, 376] width 278 height 436
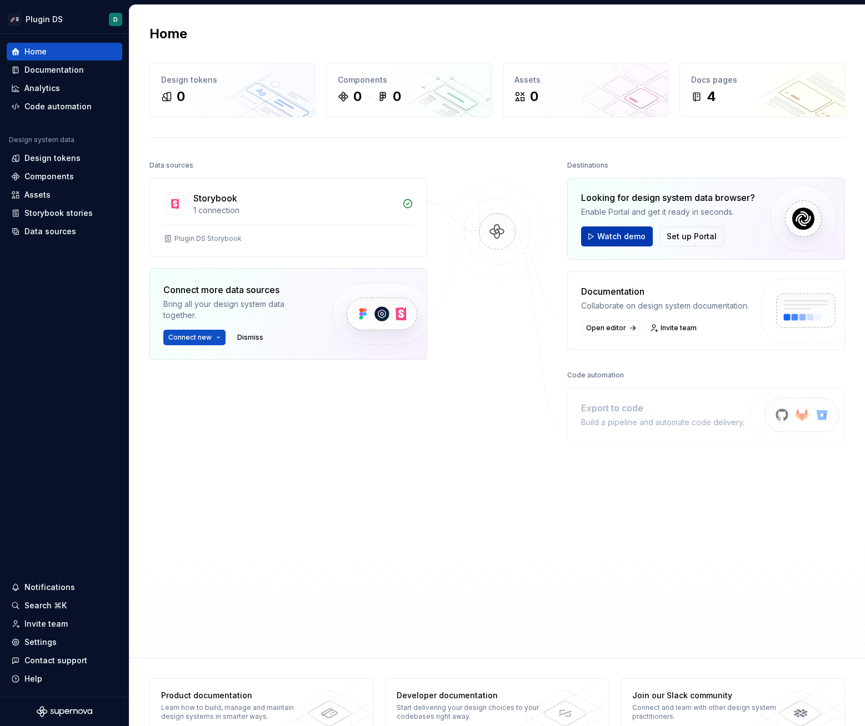
click at [592, 230] on button "Watch demo" at bounding box center [617, 237] width 72 height 20
click at [184, 434] on div "Data sources Storybook 1 connection Plugin DS Storybook Connect more data sourc…" at bounding box center [288, 376] width 278 height 436
click at [365, 398] on div "Storybook 1 connection Plugin DS Storybook Connect more data sources Bring all …" at bounding box center [288, 297] width 278 height 238
click at [364, 398] on div "Storybook 1 connection Plugin DS Storybook Connect more data sources Bring all …" at bounding box center [288, 297] width 278 height 238
click at [356, 395] on div "Storybook 1 connection Plugin DS Storybook Connect more data sources Bring all …" at bounding box center [288, 297] width 278 height 238
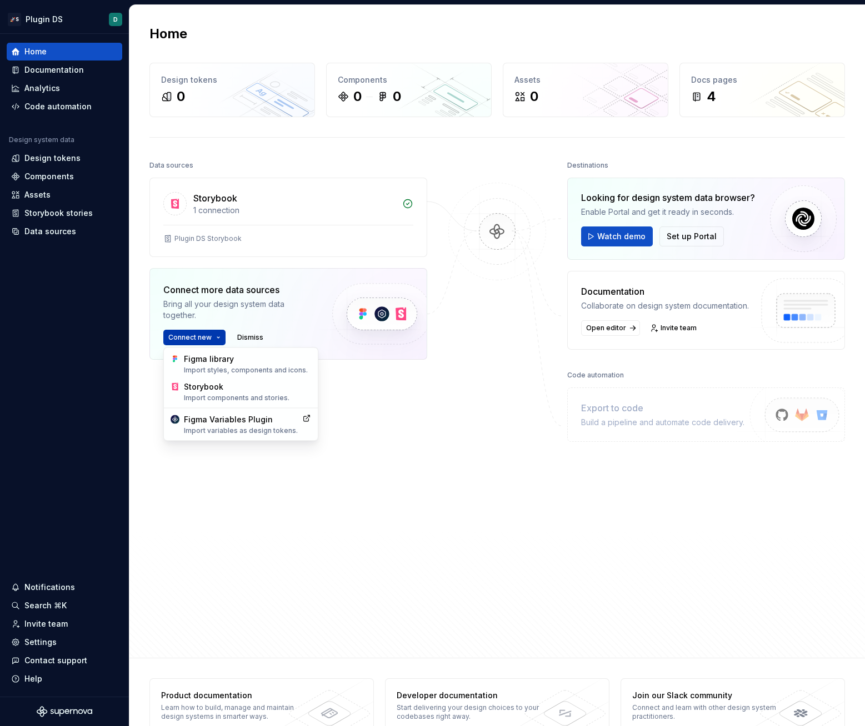
click at [201, 340] on html "🚀S Plugin DS D Home Documentation Analytics Code automation Design system data …" at bounding box center [432, 363] width 865 height 726
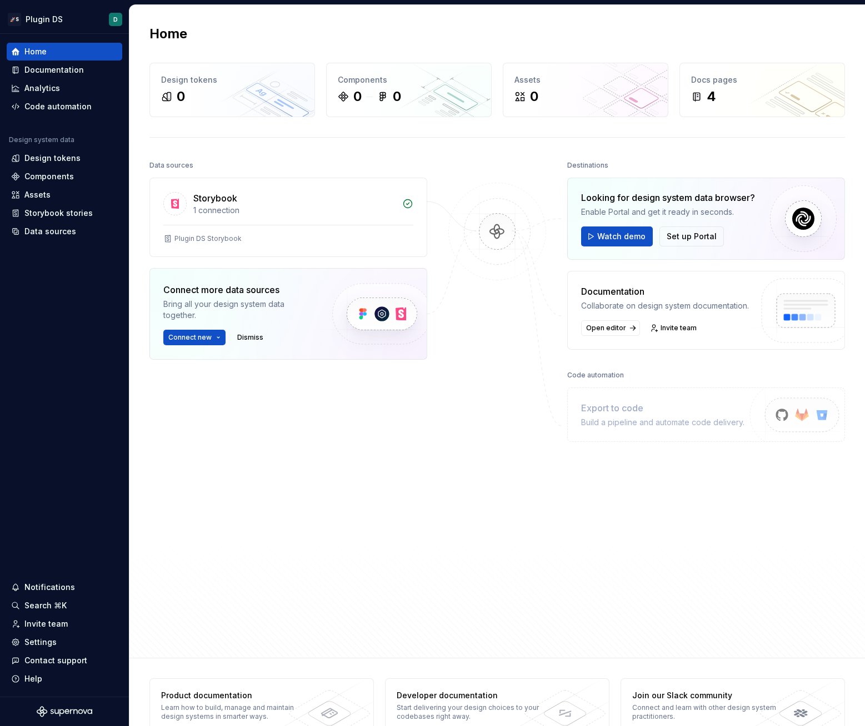
click at [300, 402] on div "Storybook 1 connection Plugin DS Storybook Connect more data sources Bring all …" at bounding box center [288, 297] width 278 height 238
click at [404, 417] on div "Data sources Storybook 1 connection Plugin DS Storybook Connect more data sourc…" at bounding box center [288, 376] width 278 height 436
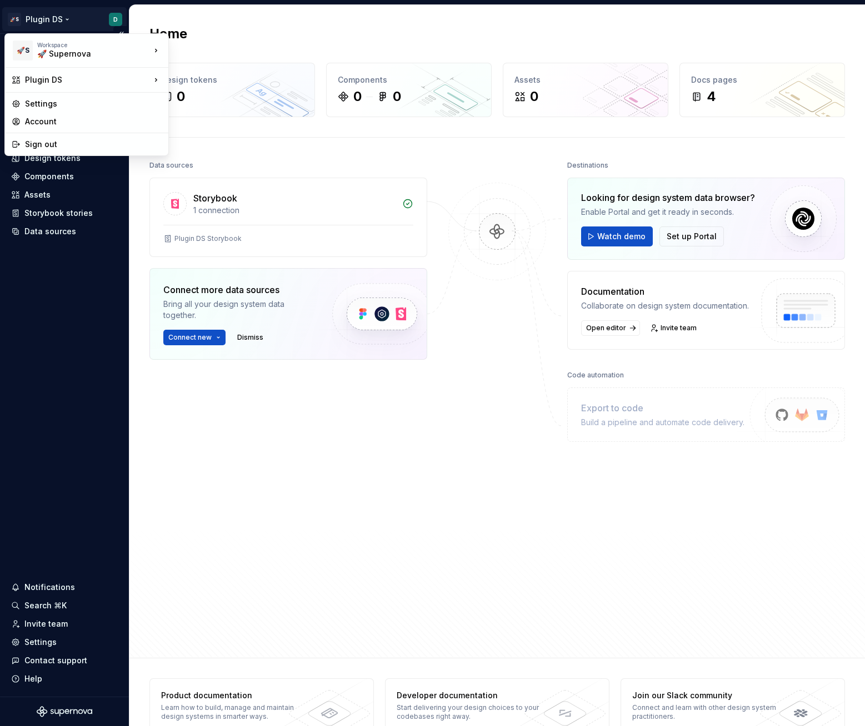
click at [89, 19] on html "🚀S Plugin DS D Home Documentation Analytics Code automation Design system data …" at bounding box center [432, 363] width 865 height 726
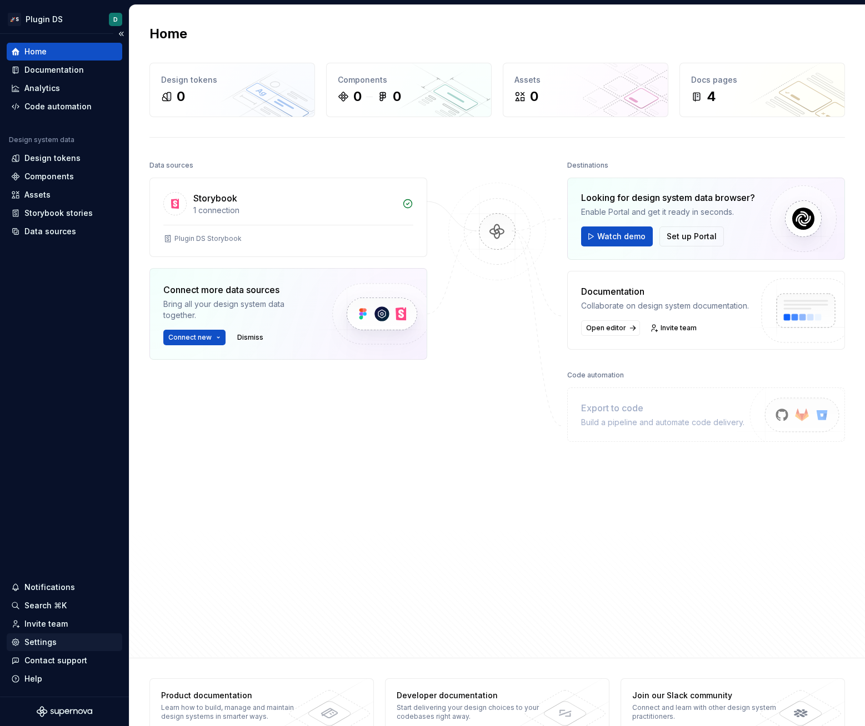
click at [38, 650] on html "🚀S Plugin DS D Home Documentation Analytics Code automation Design system data …" at bounding box center [432, 363] width 865 height 726
click at [39, 646] on div "Settings" at bounding box center [40, 642] width 32 height 11
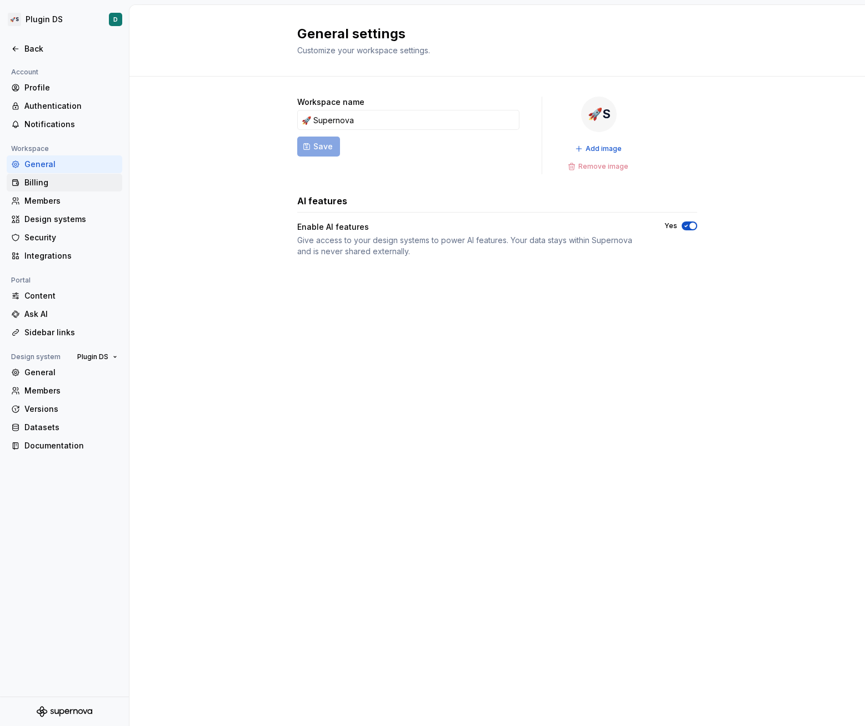
click at [46, 182] on div "Billing" at bounding box center [70, 182] width 93 height 11
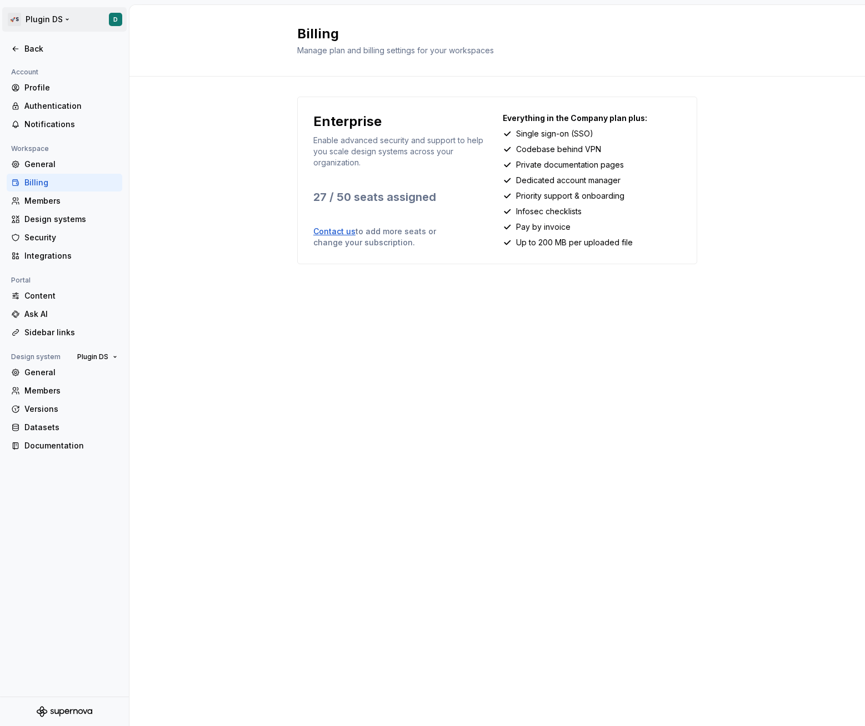
click at [59, 23] on html "🚀S Plugin DS D Back Account Profile Authentication Notifications Workspace Gene…" at bounding box center [432, 363] width 865 height 726
click at [57, 42] on div "Back" at bounding box center [65, 49] width 116 height 18
